Goal: Task Accomplishment & Management: Use online tool/utility

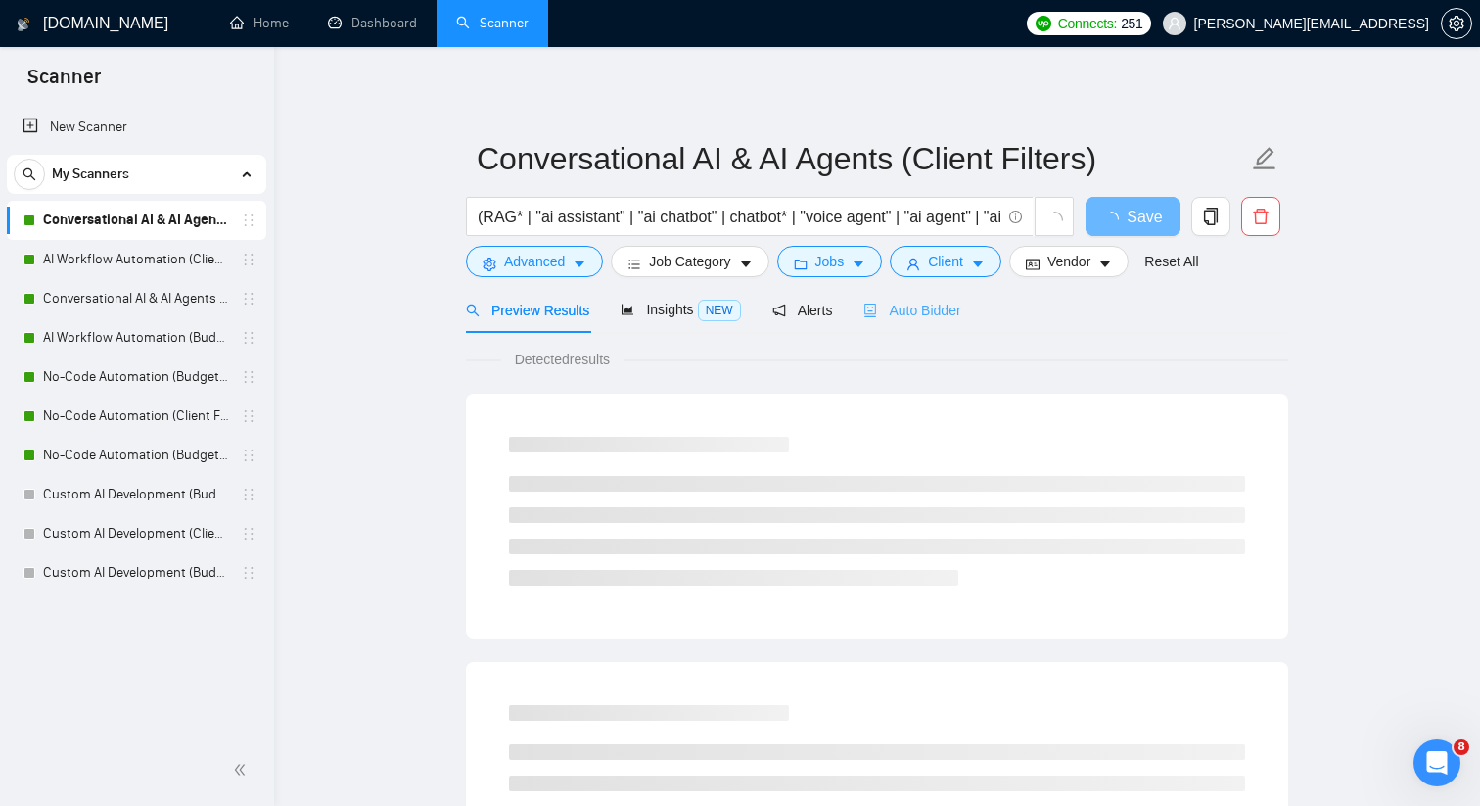
click at [930, 321] on div "Auto Bidder" at bounding box center [911, 310] width 97 height 46
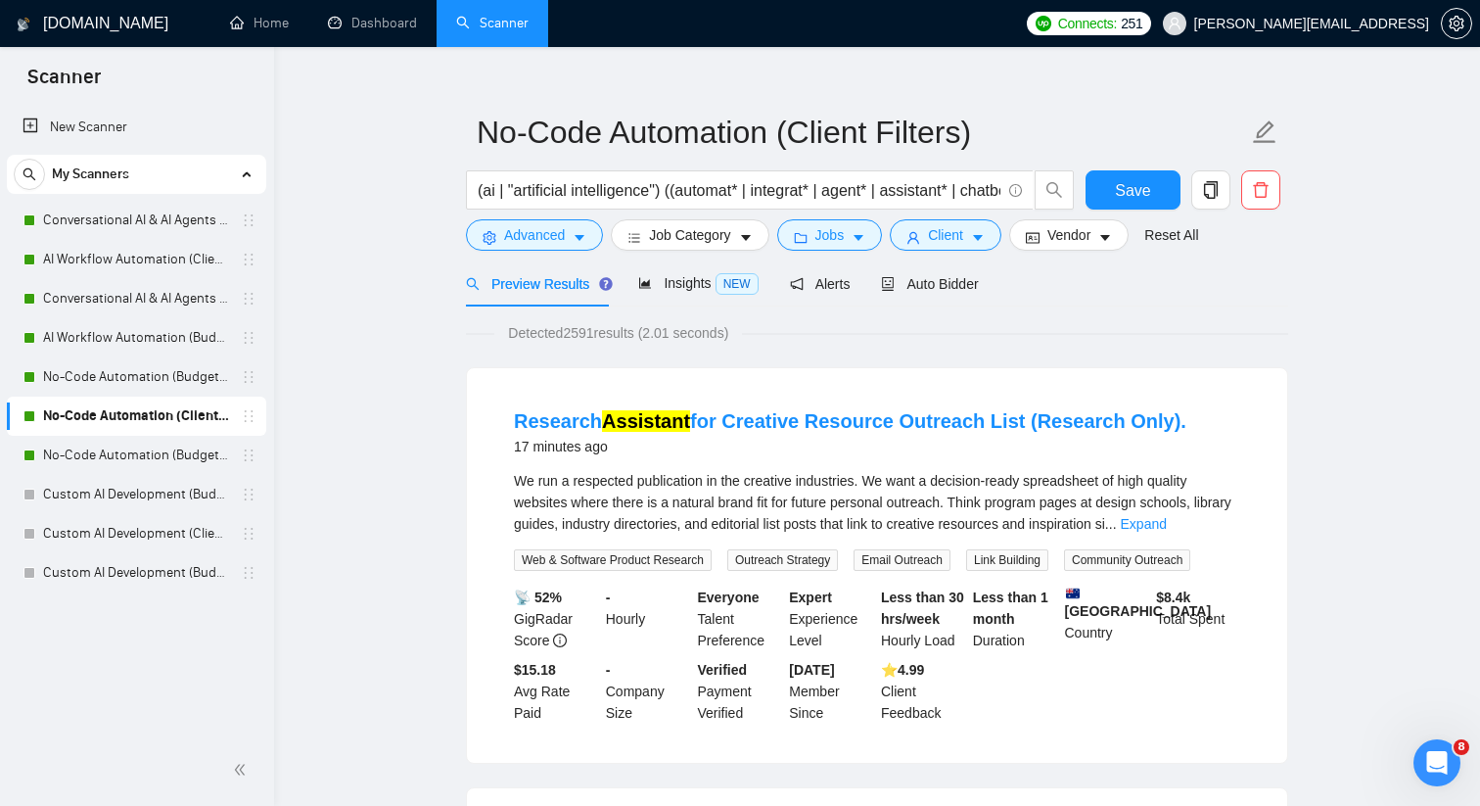
scroll to position [29, 0]
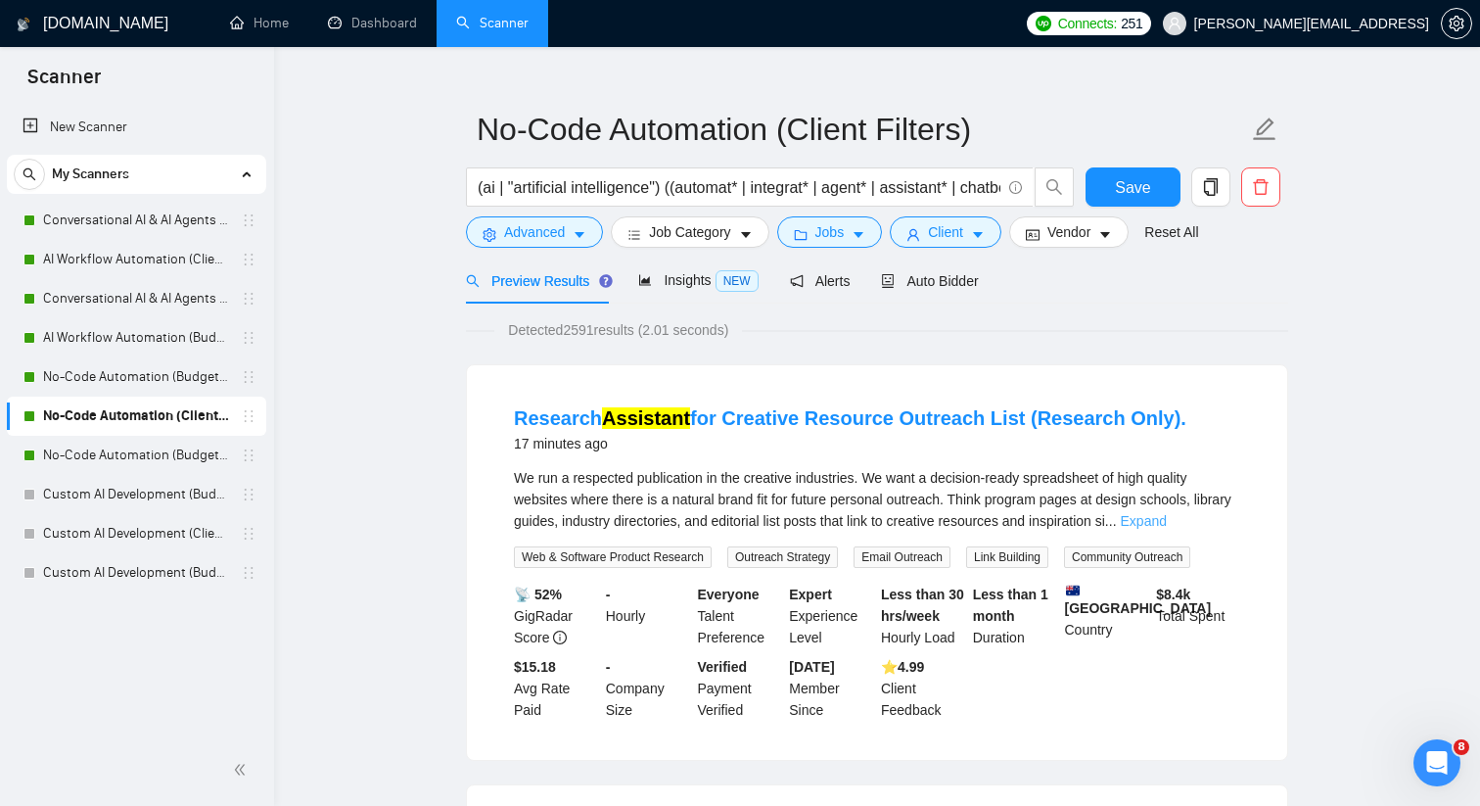
click at [1167, 522] on link "Expand" at bounding box center [1144, 521] width 46 height 16
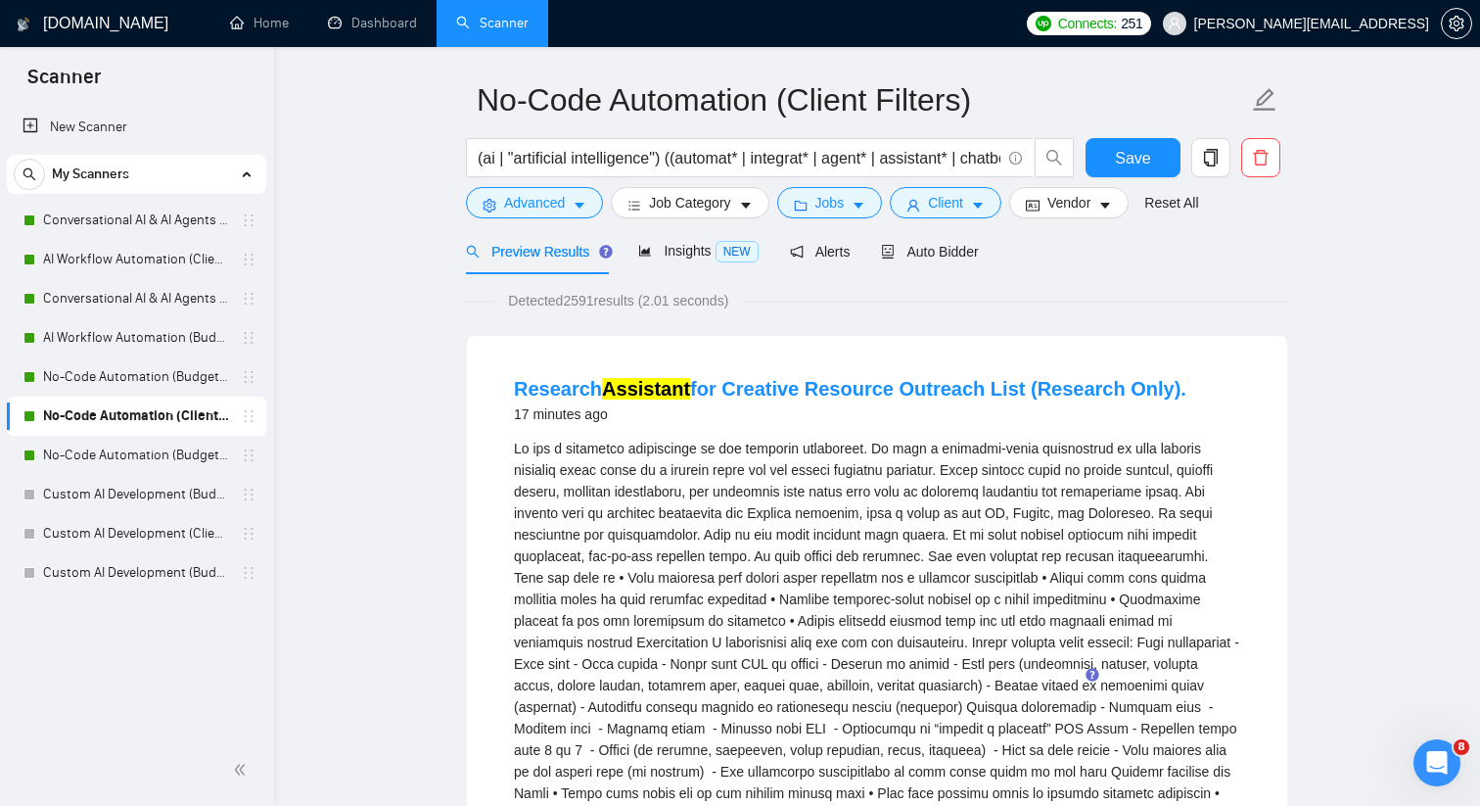
scroll to position [49, 0]
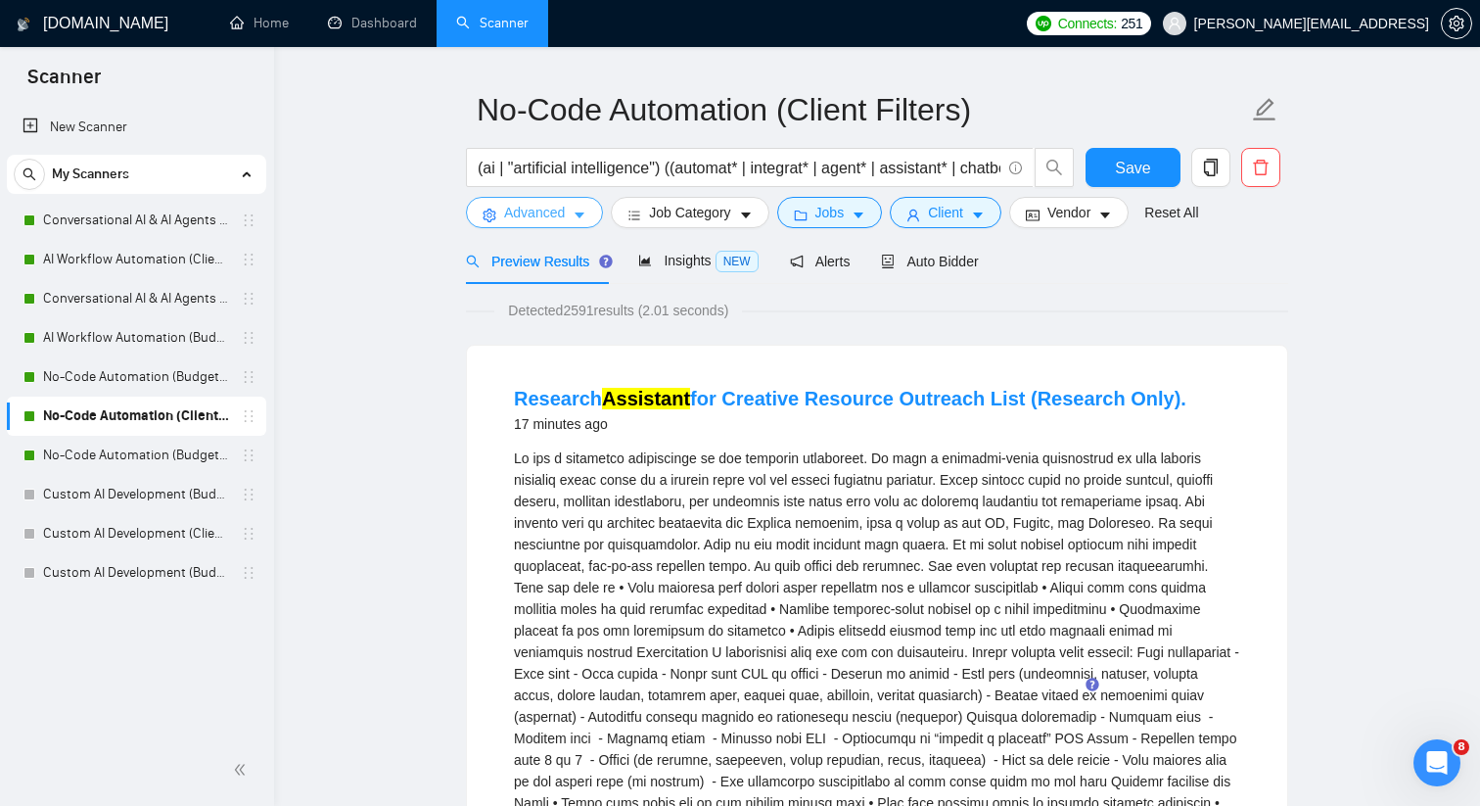
click at [558, 218] on span "Advanced" at bounding box center [534, 213] width 61 height 22
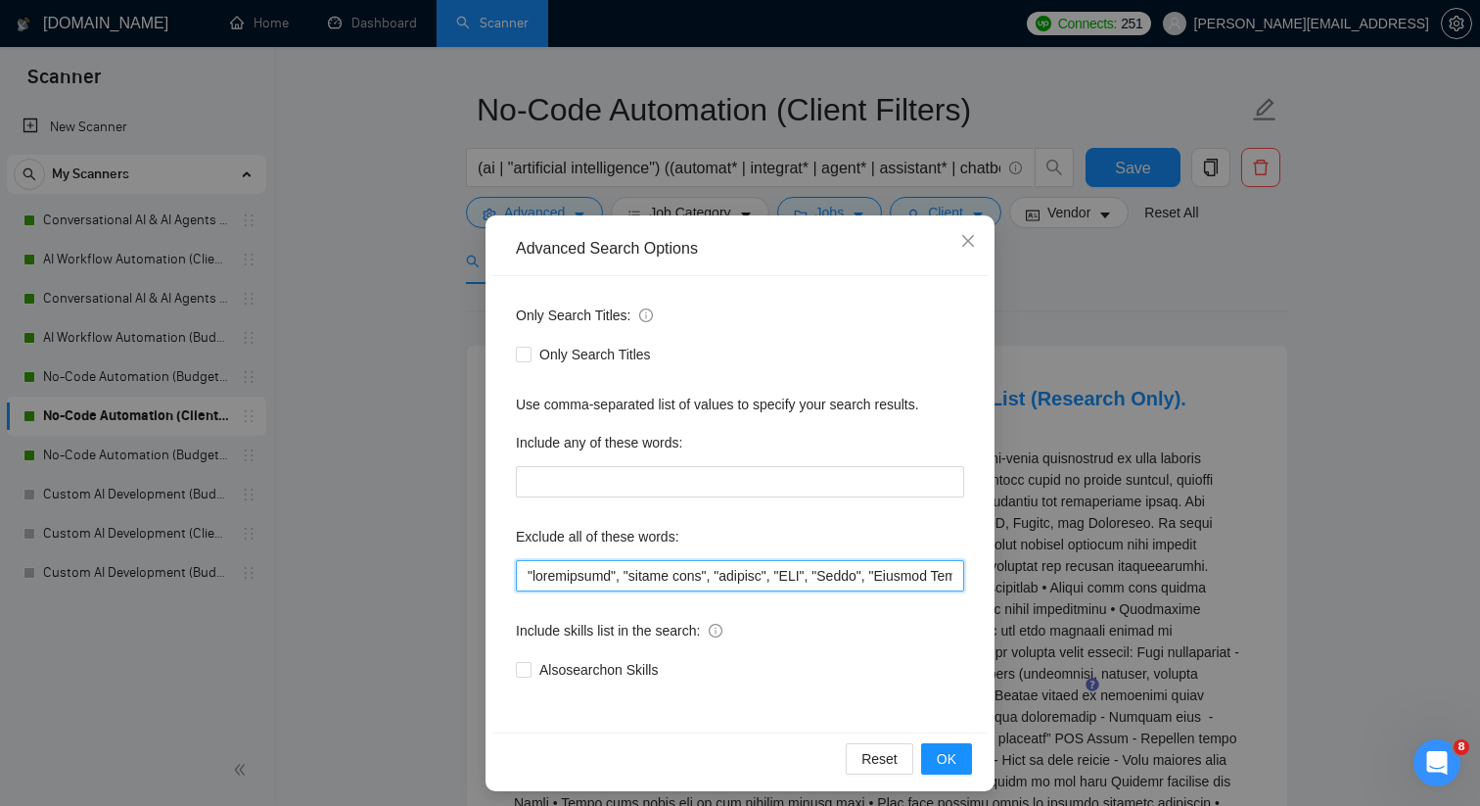
click at [523, 570] on input "text" at bounding box center [740, 575] width 448 height 31
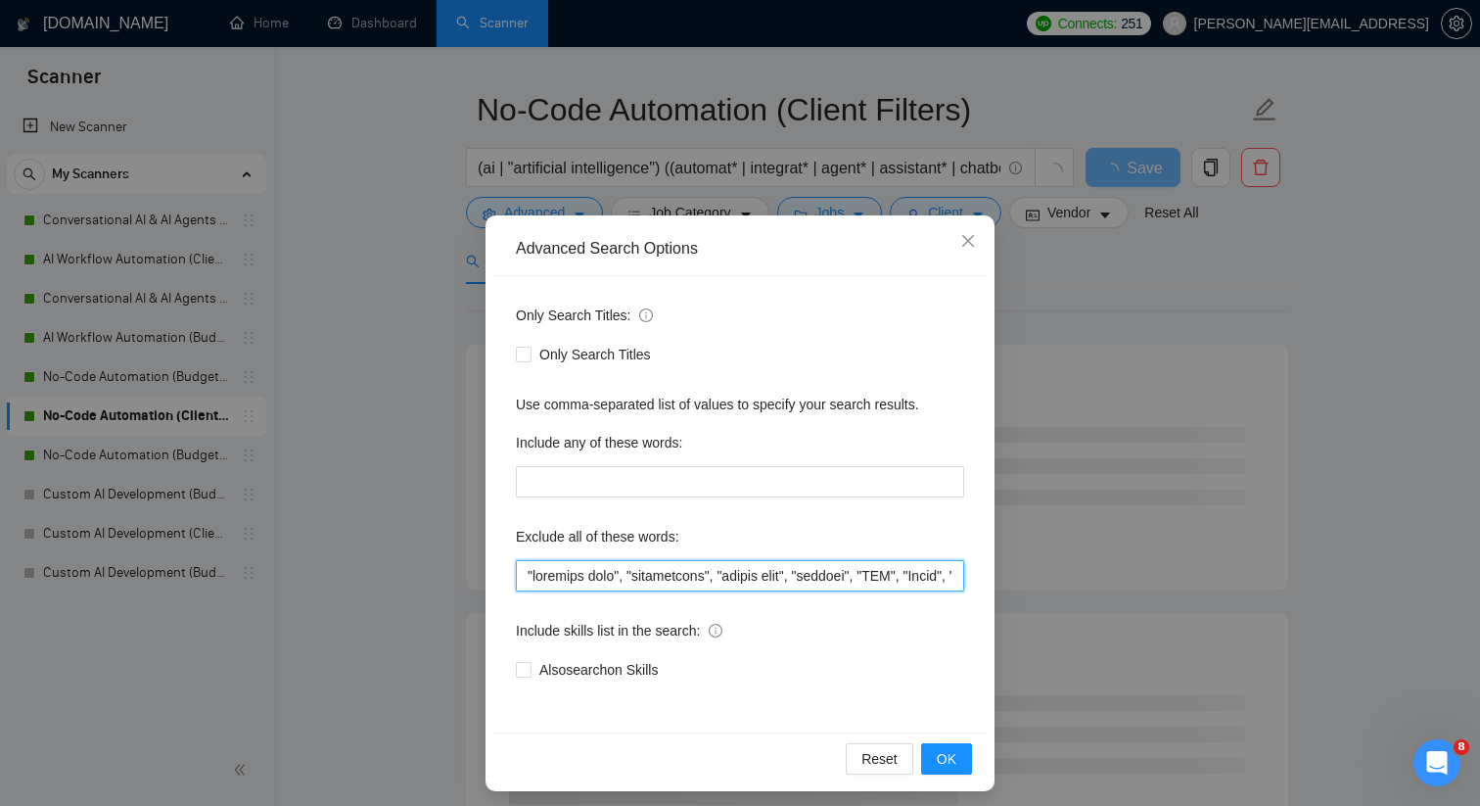
drag, startPoint x: 623, startPoint y: 578, endPoint x: 497, endPoint y: 567, distance: 125.8
click at [497, 567] on div "Only Search Titles: Only Search Titles Use comma-separated list of values to sp…" at bounding box center [739, 504] width 495 height 456
type input ""outreach list", "squarespace", "google home", "startup", "CMO", "Teach", "Paym…"
click at [948, 757] on span "OK" at bounding box center [947, 759] width 20 height 22
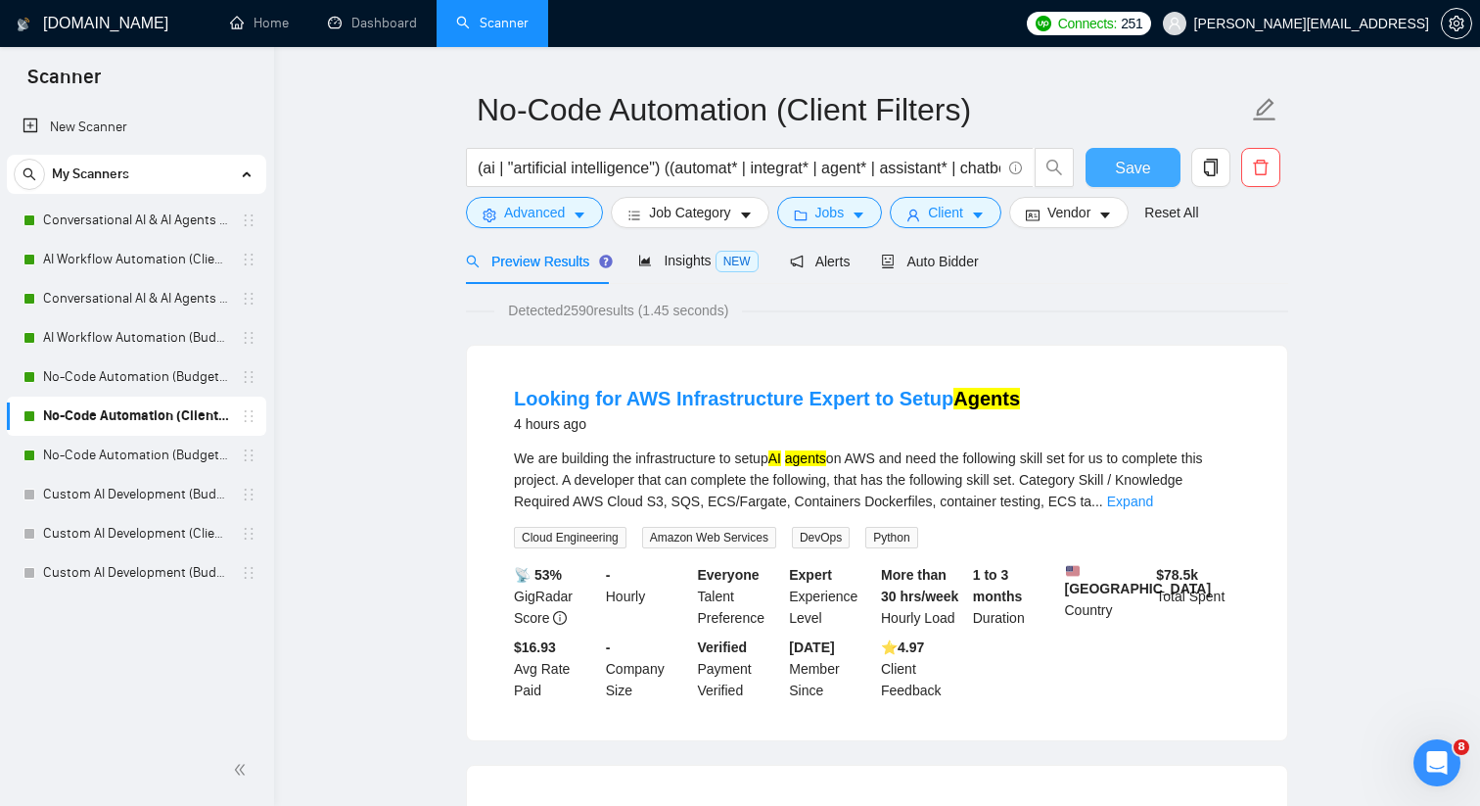
click at [1132, 164] on span "Save" at bounding box center [1132, 168] width 35 height 24
